Goal: Information Seeking & Learning: Learn about a topic

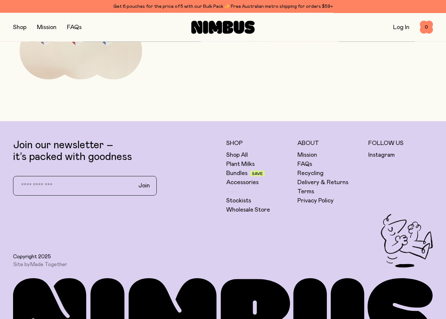
scroll to position [2173, 0]
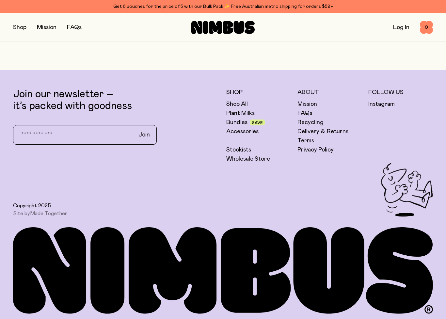
click at [240, 116] on link "Plant Milks" at bounding box center [240, 113] width 28 height 8
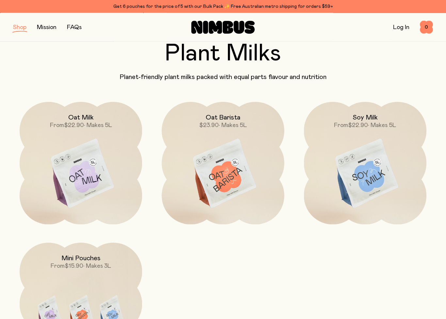
scroll to position [37, 0]
click at [229, 182] on img at bounding box center [222, 174] width 122 height 144
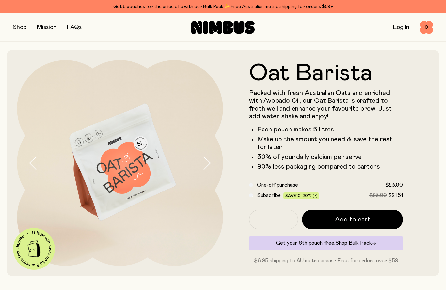
click at [6, 201] on header "Oat Barista Packed with fresh Australian Oats and enriched with Avocado Oil, ou…" at bounding box center [223, 163] width 446 height 227
click at [274, 222] on input "*" at bounding box center [273, 220] width 18 height 10
click at [73, 25] on link "FAQs" at bounding box center [74, 27] width 15 height 6
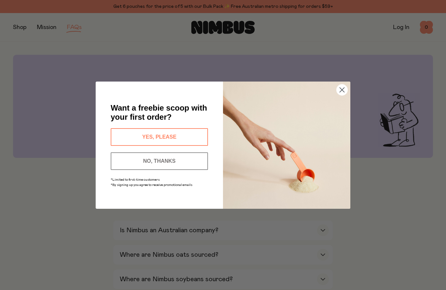
click at [341, 91] on circle "Close dialog" at bounding box center [341, 89] width 11 height 11
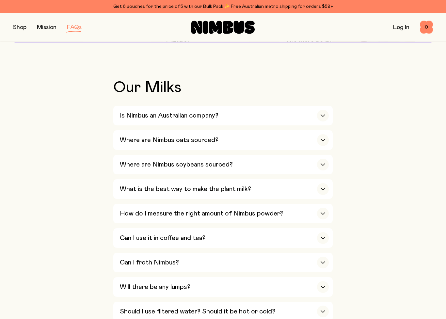
scroll to position [115, 0]
click at [268, 141] on div "Where are Nimbus oats sourced?" at bounding box center [224, 140] width 209 height 20
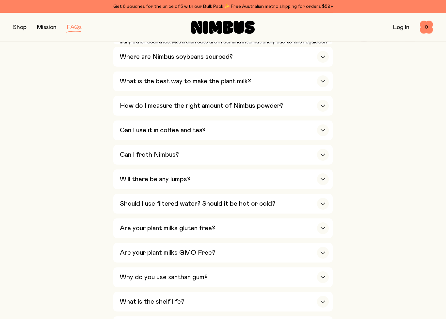
scroll to position [279, 0]
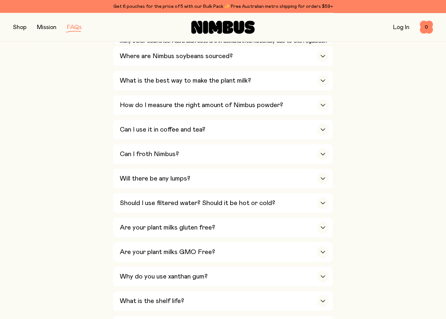
click at [315, 78] on div "What is the best way to make the plant milk?" at bounding box center [224, 81] width 209 height 20
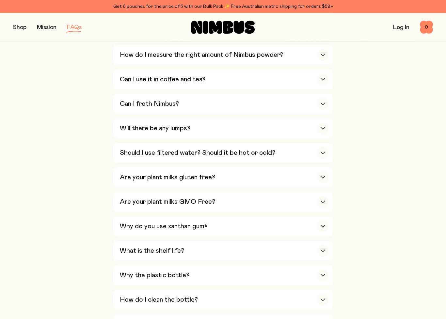
scroll to position [390, 0]
click at [320, 98] on div "button" at bounding box center [323, 104] width 12 height 12
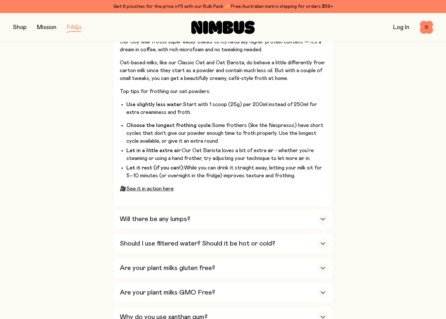
scroll to position [362, 0]
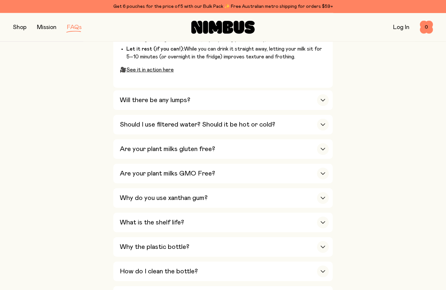
click at [319, 92] on div "Will there be any lumps?" at bounding box center [224, 101] width 209 height 20
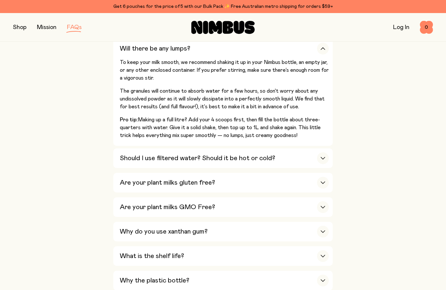
scroll to position [338, 0]
